Goal: Transaction & Acquisition: Purchase product/service

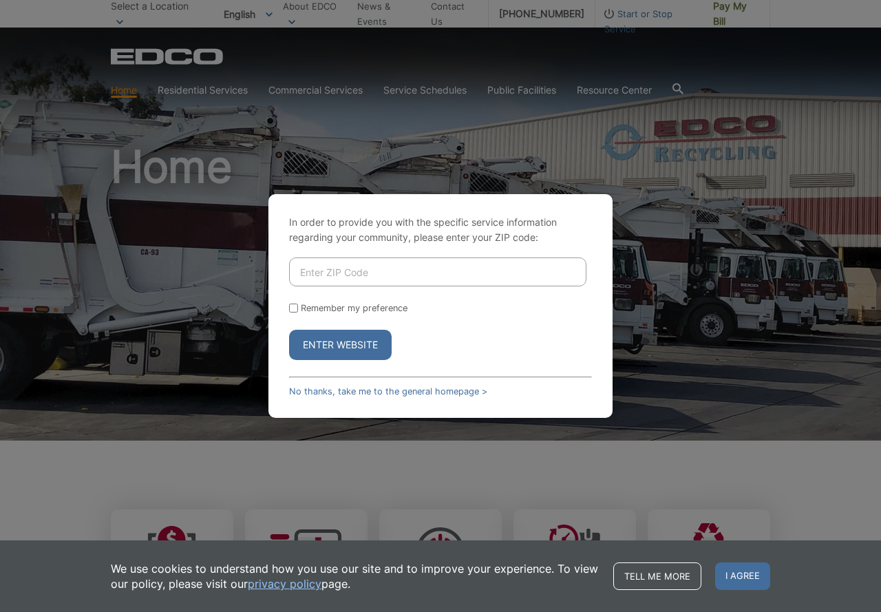
drag, startPoint x: 346, startPoint y: 268, endPoint x: 355, endPoint y: 269, distance: 8.3
click at [349, 268] on input "Enter ZIP Code" at bounding box center [437, 272] width 297 height 29
type input "92019"
click at [355, 348] on button "Enter Website" at bounding box center [340, 345] width 103 height 30
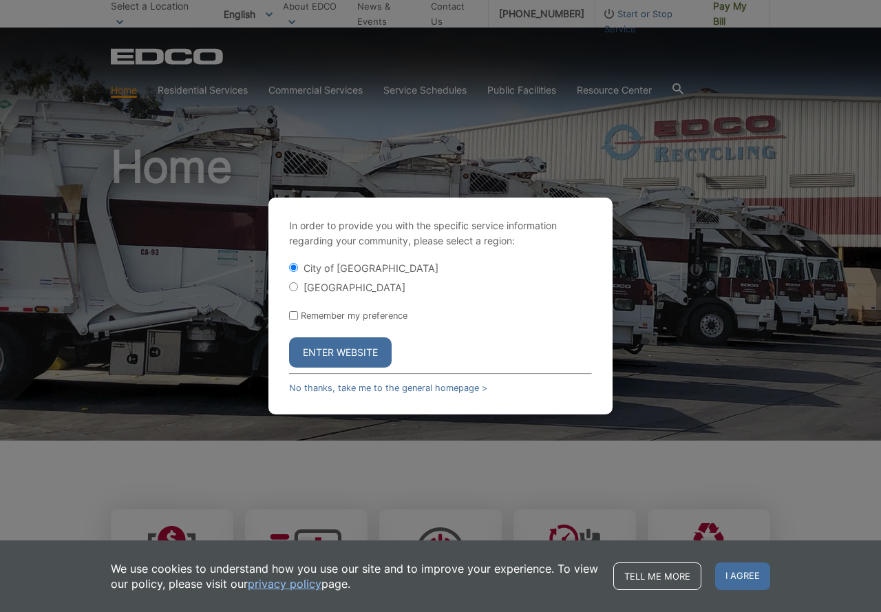
click at [341, 350] on button "Enter Website" at bounding box center [340, 352] width 103 height 30
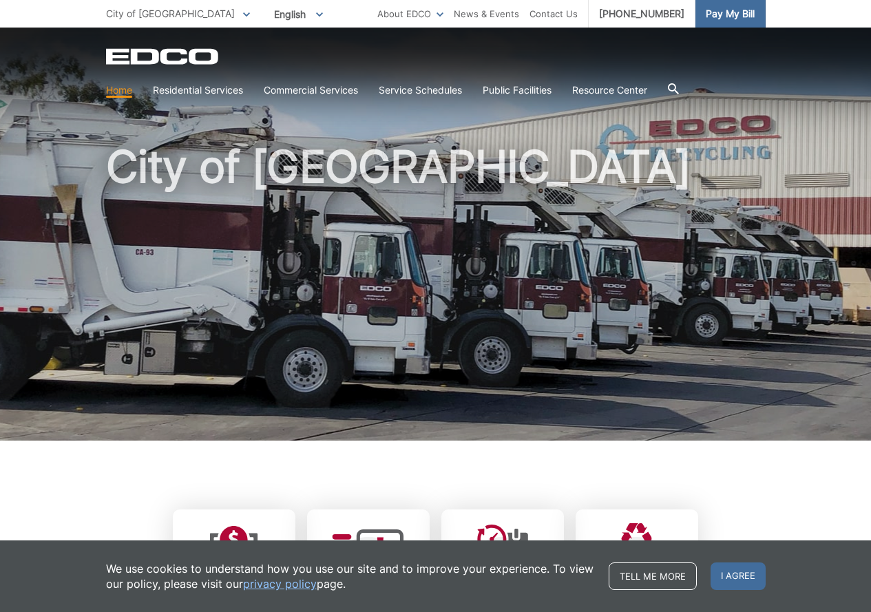
click at [728, 10] on span "Pay My Bill" at bounding box center [730, 13] width 49 height 15
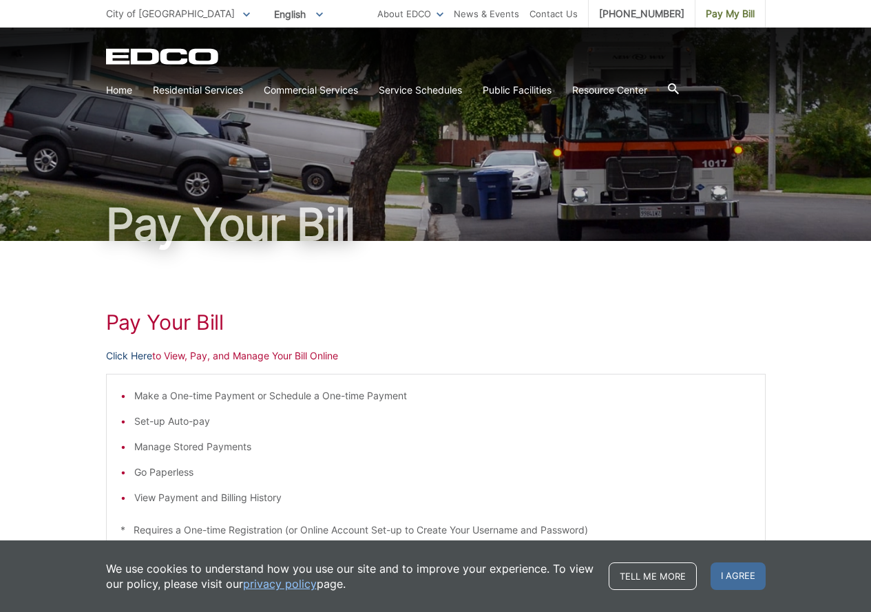
click at [120, 353] on link "Click Here" at bounding box center [129, 355] width 46 height 15
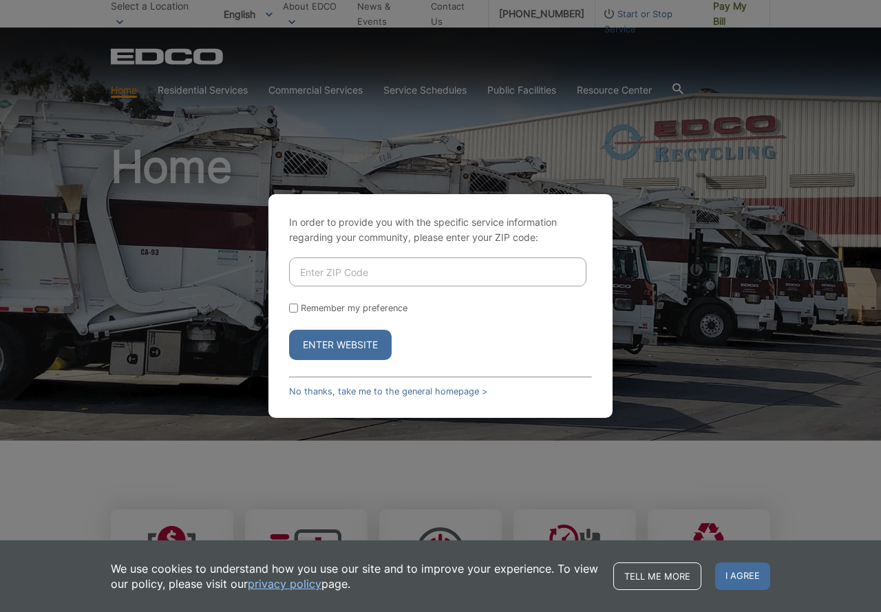
click at [350, 271] on input "Enter ZIP Code" at bounding box center [437, 272] width 297 height 29
type input "91941"
click at [295, 310] on input "Remember my preference" at bounding box center [293, 308] width 9 height 9
checkbox input "true"
click at [321, 339] on button "Enter Website" at bounding box center [340, 345] width 103 height 30
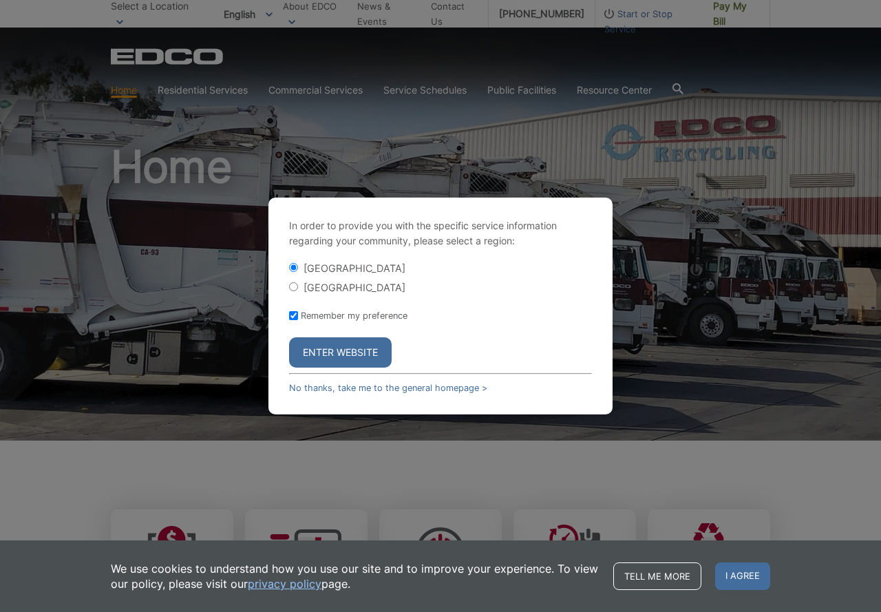
click at [336, 345] on button "Enter Website" at bounding box center [340, 352] width 103 height 30
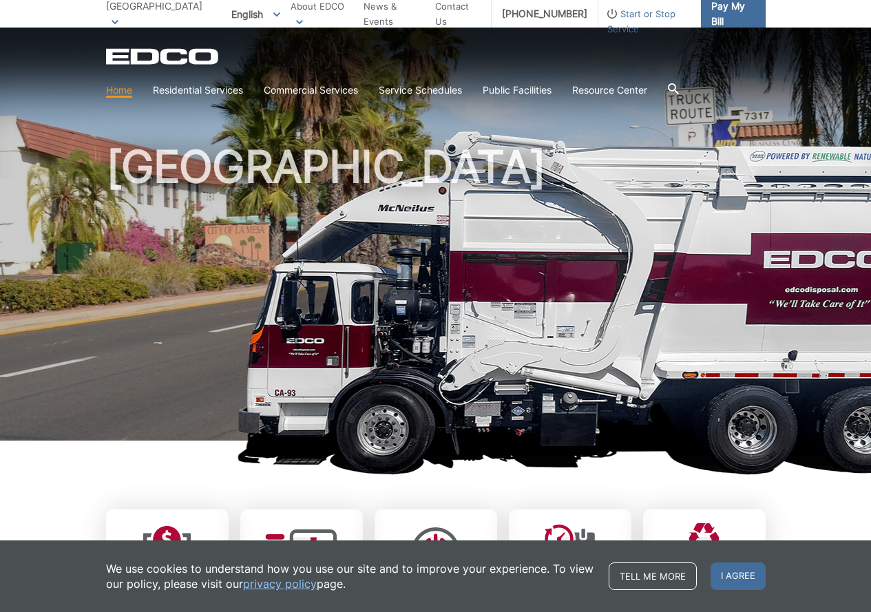
click at [711, 11] on span "Pay My Bill" at bounding box center [732, 14] width 43 height 30
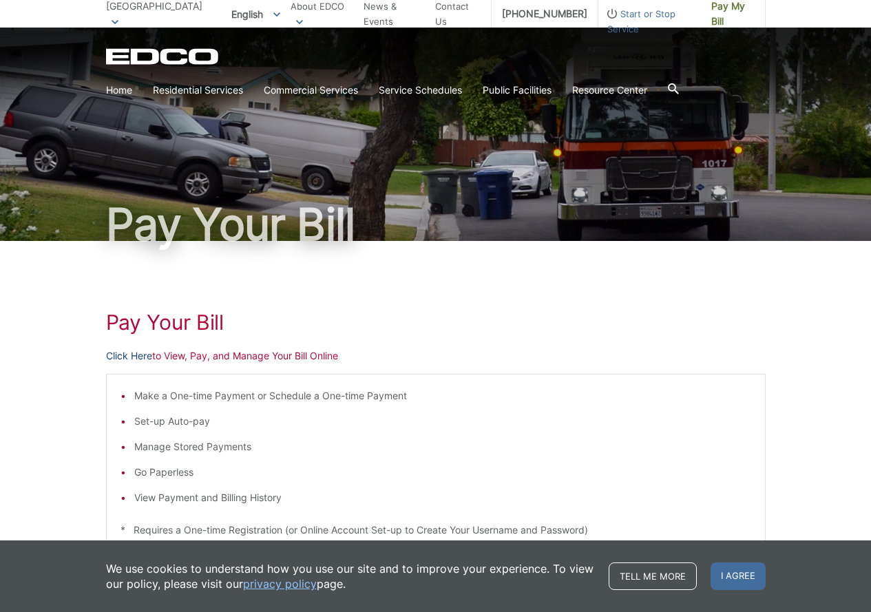
click at [118, 358] on link "Click Here" at bounding box center [129, 355] width 46 height 15
